Goal: Information Seeking & Learning: Learn about a topic

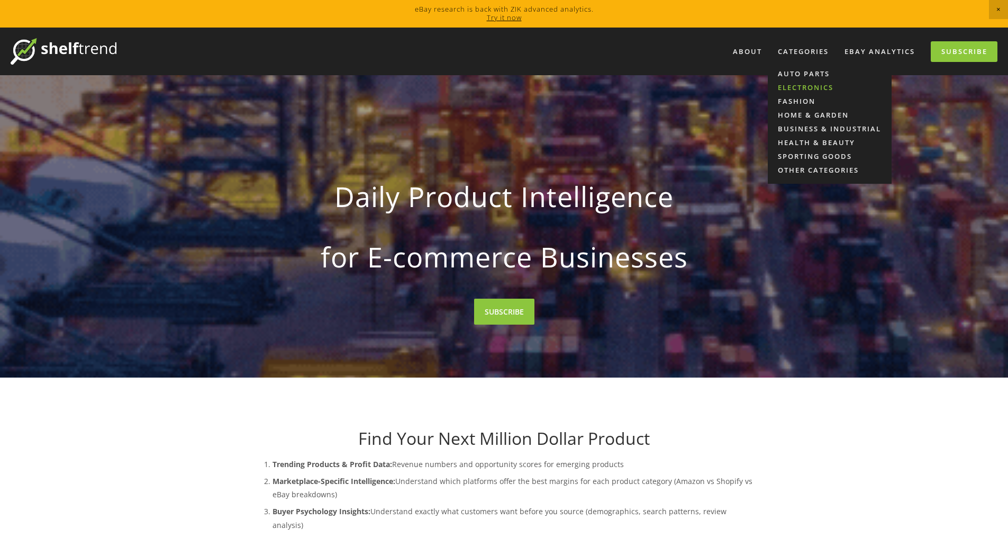
click at [797, 89] on link "Electronics" at bounding box center [830, 87] width 124 height 14
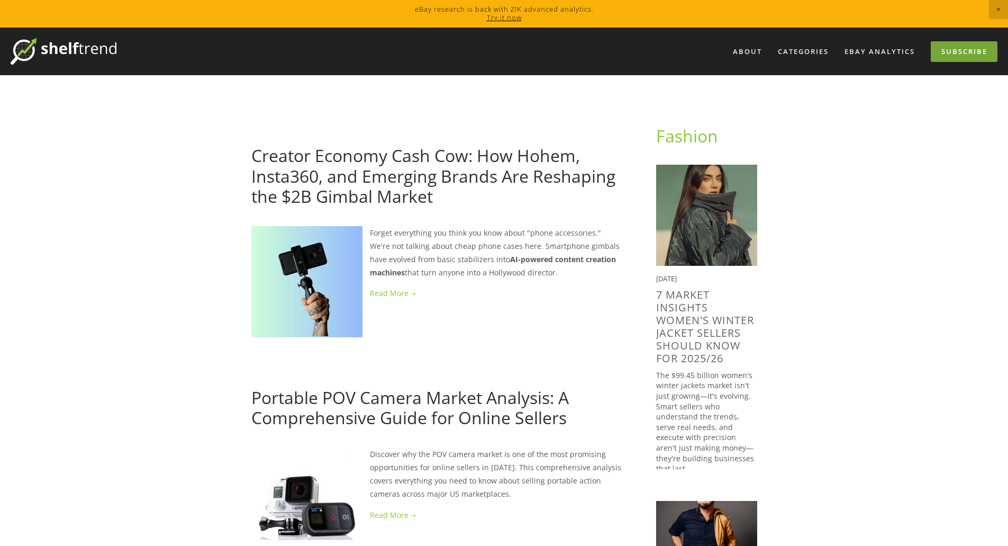
click at [947, 48] on link "Subscribe" at bounding box center [964, 51] width 67 height 21
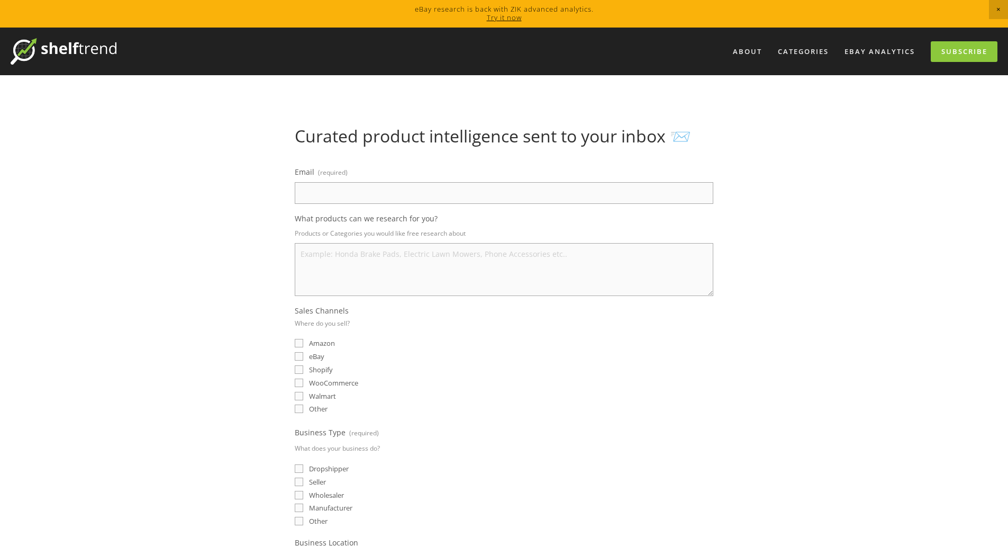
click at [337, 191] on input "Email (required)" at bounding box center [504, 193] width 419 height 22
click at [66, 53] on img at bounding box center [64, 51] width 106 height 26
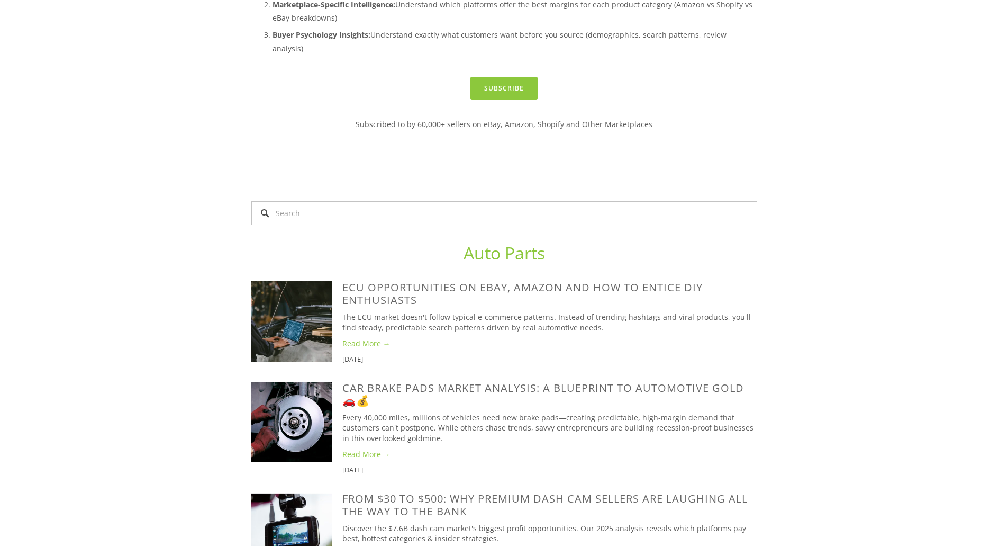
scroll to position [529, 0]
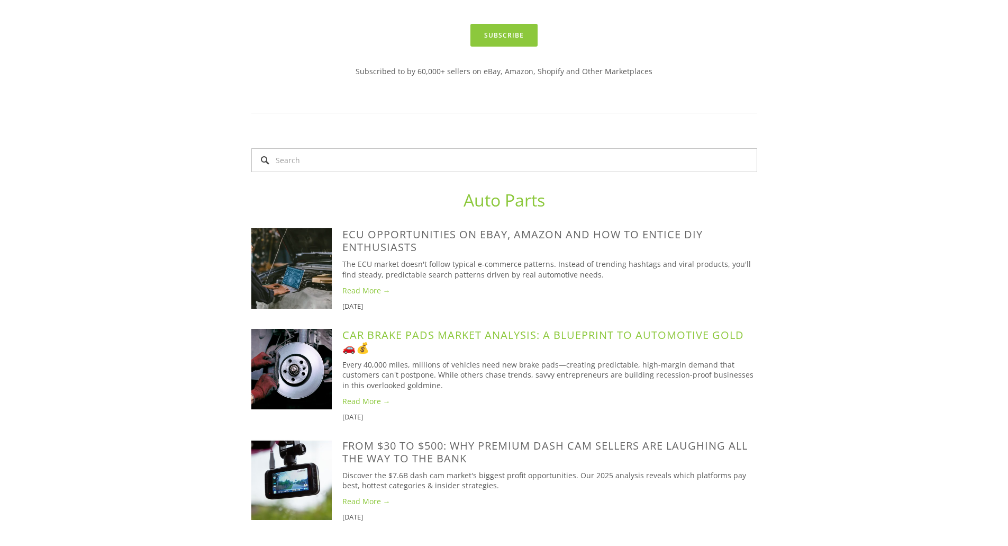
click at [647, 328] on link "Car Brake Pads Market Analysis: A Blueprint to Automotive Gold 🚗💰" at bounding box center [543, 341] width 402 height 27
